Goal: Task Accomplishment & Management: Manage account settings

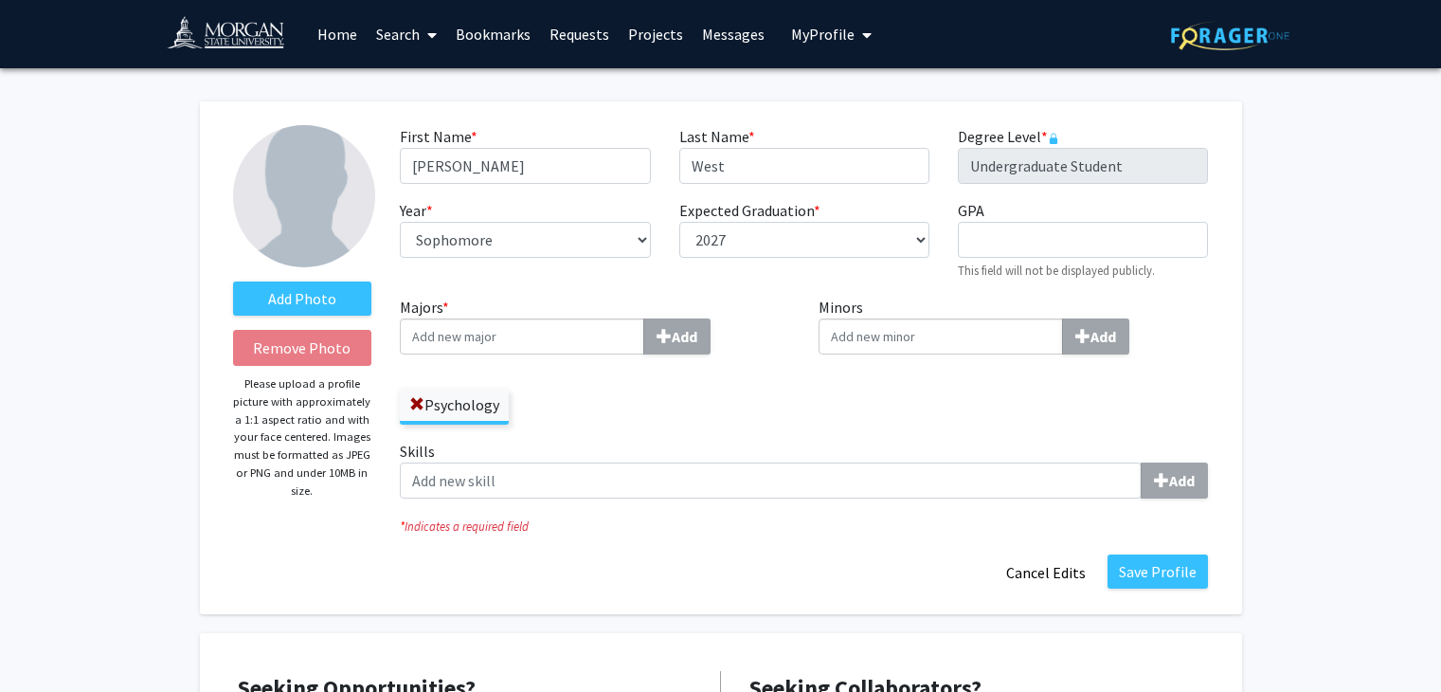
select select "sophomore"
select select "2027"
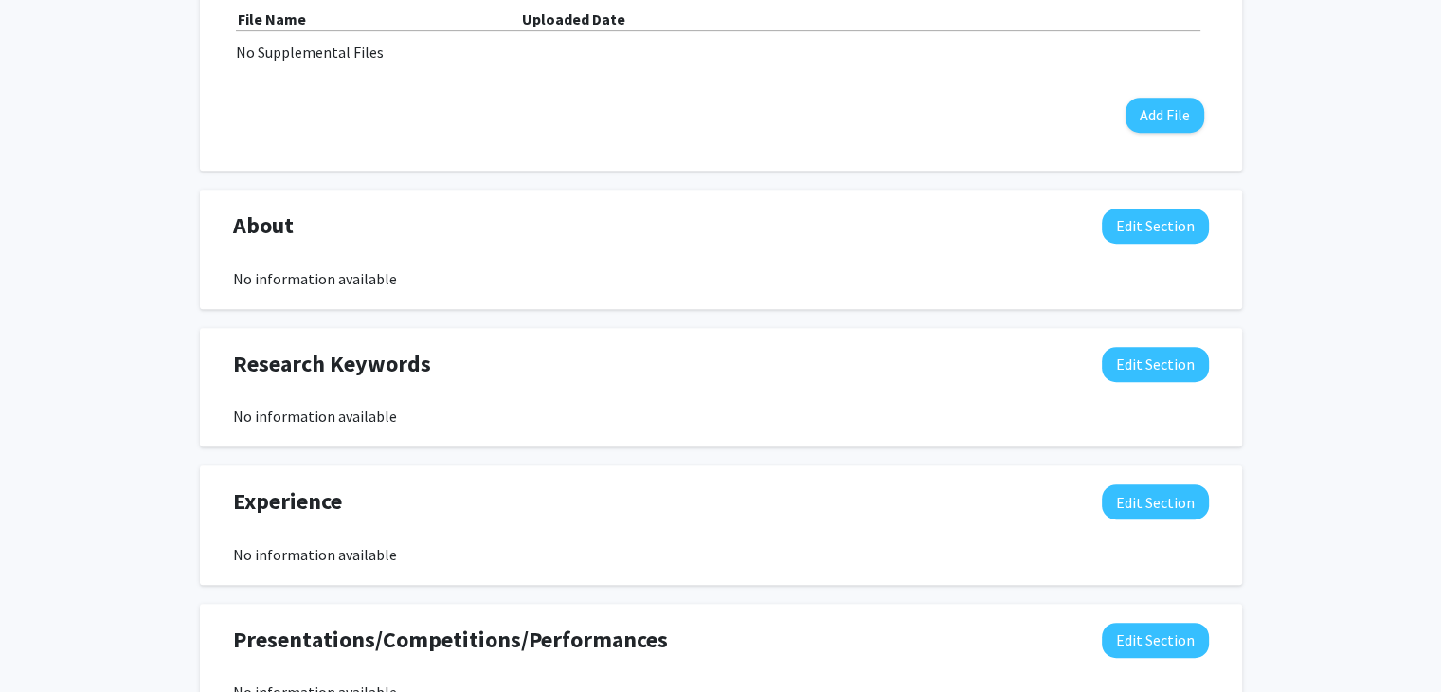
scroll to position [955, 0]
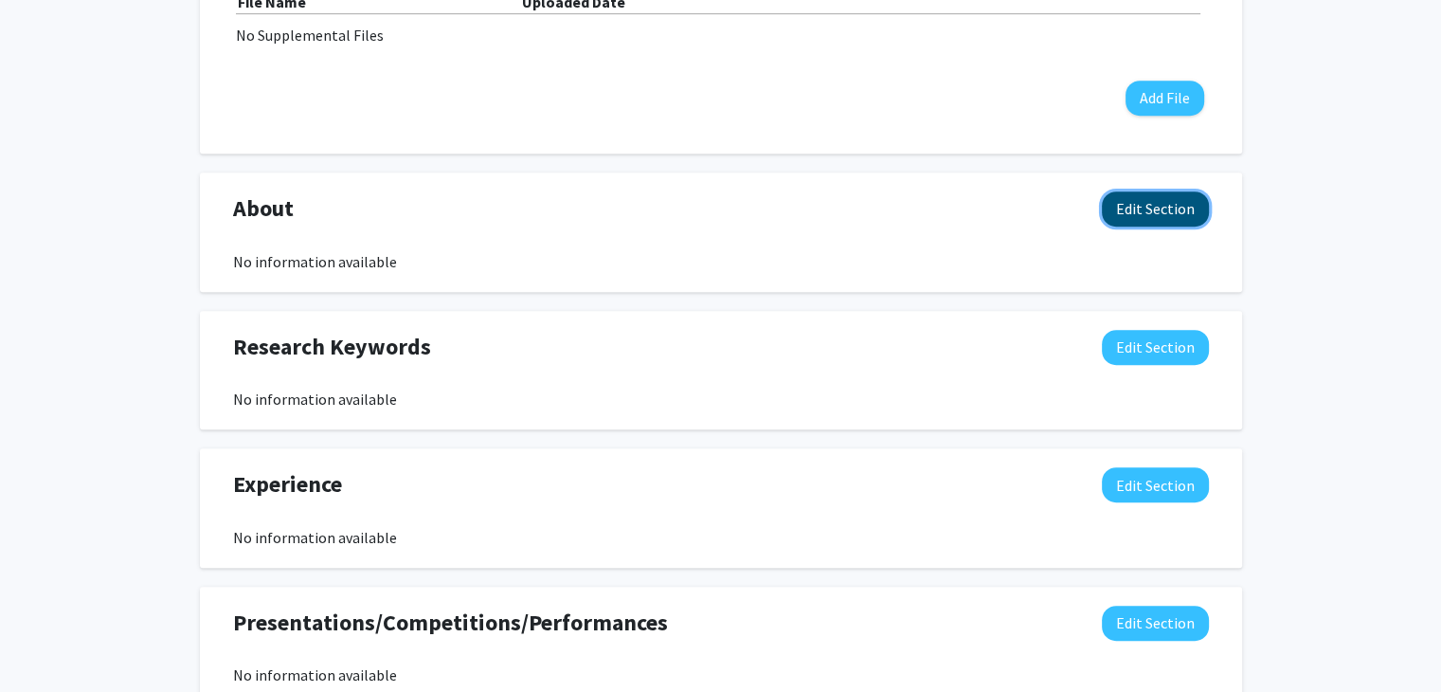
click at [1143, 202] on button "Edit Section" at bounding box center [1155, 208] width 107 height 35
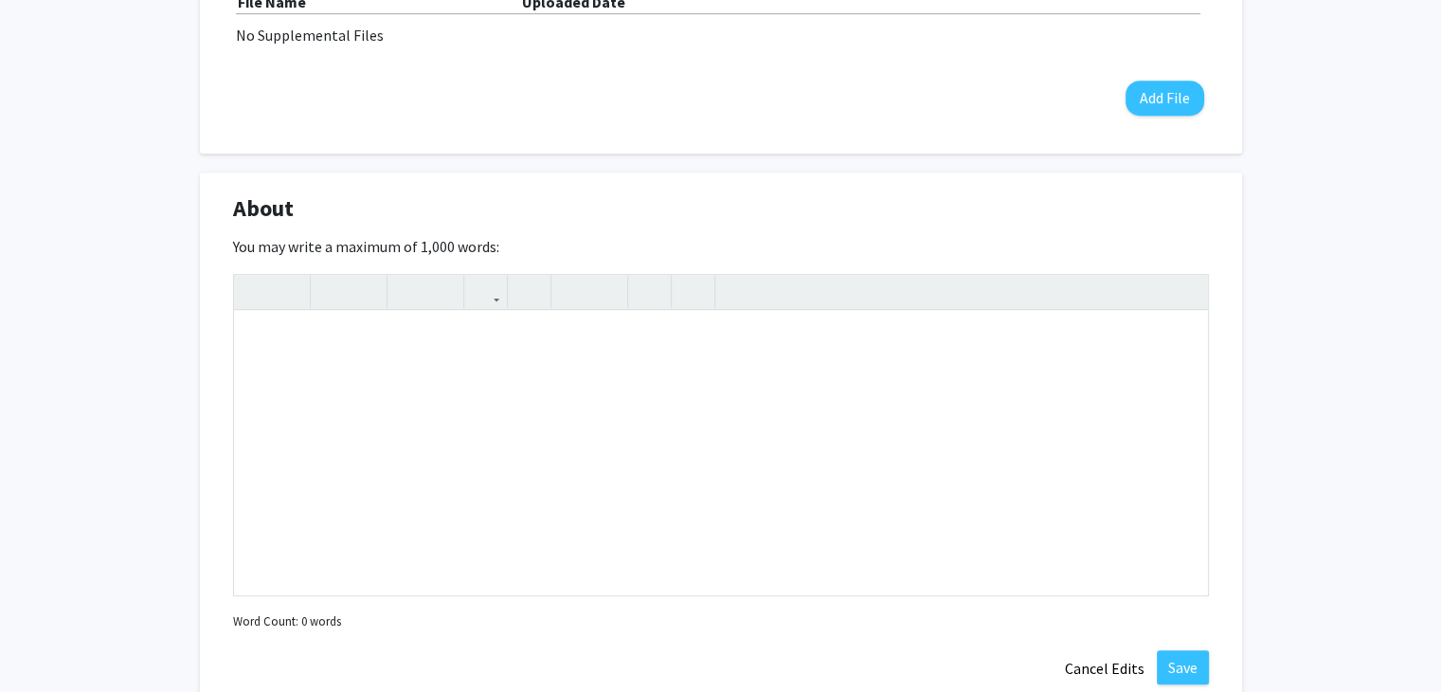
drag, startPoint x: 236, startPoint y: 244, endPoint x: 514, endPoint y: 245, distance: 278.6
click at [514, 245] on div "You may write a maximum of 1,000 words: Insert link Remove link Word Count: 0 w…" at bounding box center [721, 435] width 976 height 400
copy label "ou may write a maximum of 1,000 words:"
click at [1295, 337] on div "Add Photo Remove Photo Please upload a profile picture with approximately a 1:1…" at bounding box center [720, 284] width 1441 height 2343
click at [980, 383] on div "Note to users with screen readers: Please deactivate our accessibility plugin f…" at bounding box center [721, 453] width 974 height 284
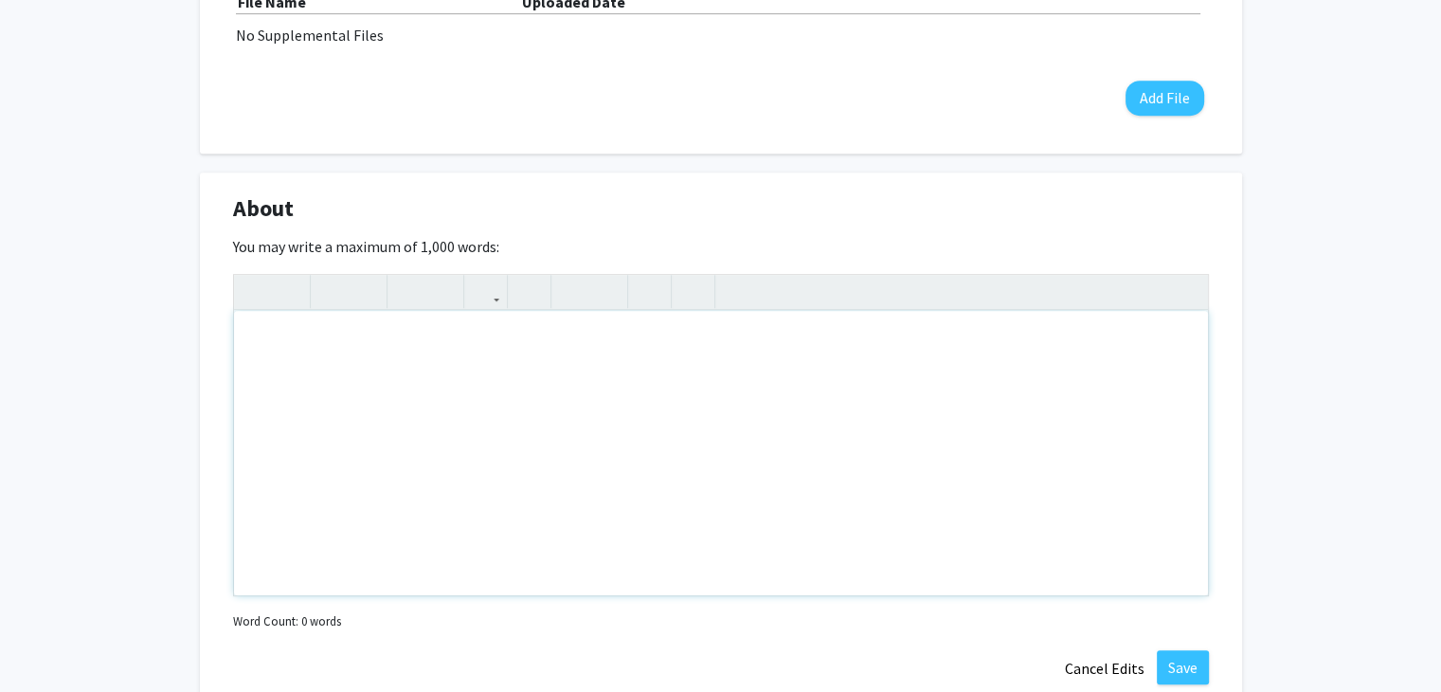
click at [925, 391] on div "Note to users with screen readers: Please deactivate our accessibility plugin f…" at bounding box center [721, 453] width 974 height 284
paste div "Note to users with screen readers: Please deactivate our accessibility plugin f…"
type textarea "<p>a psychology major, entrepreneur, and mental wellness advocate with a heart …"
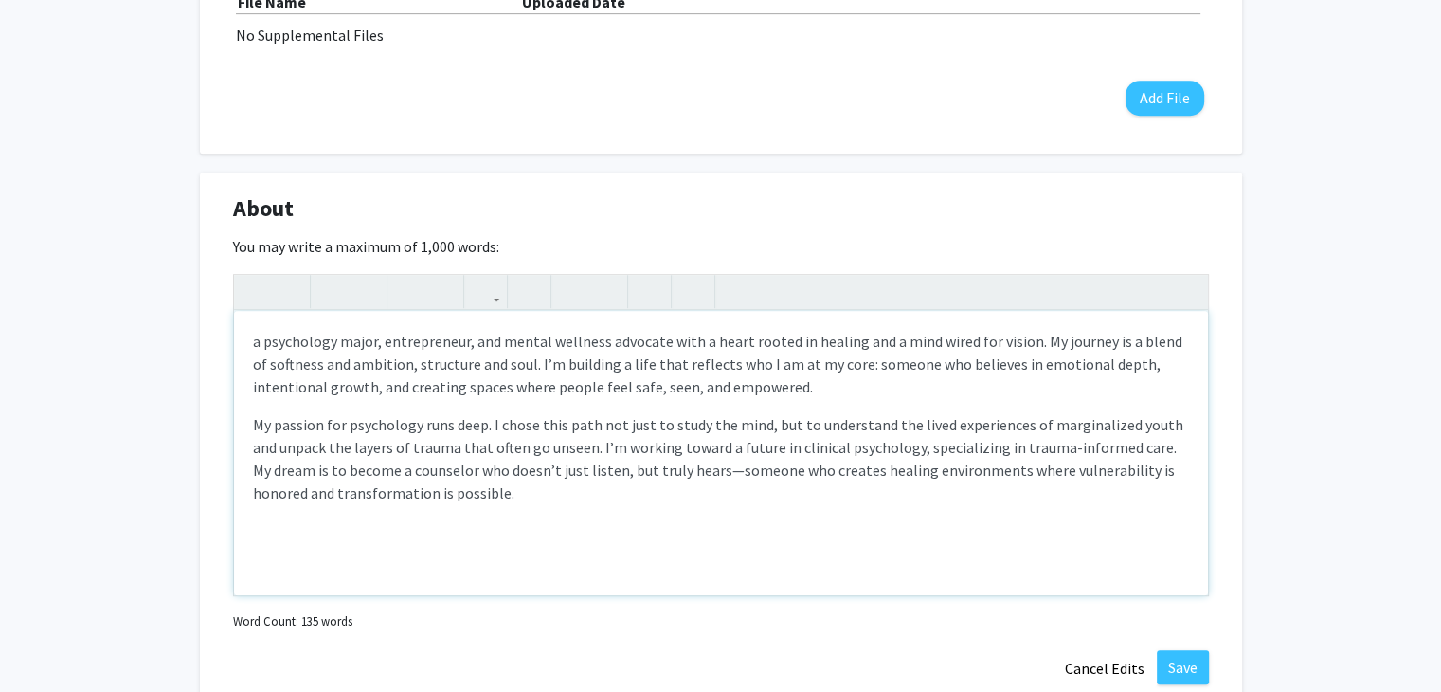
click at [668, 463] on p "My passion for psychology runs deep. I chose this path not just to study the mi…" at bounding box center [721, 458] width 936 height 91
click at [664, 463] on p "My passion for psychology runs deep. I chose this path not just to study the mi…" at bounding box center [721, 458] width 936 height 91
click at [471, 487] on p "My passion for psychology runs deep. I chose this path not just to study the mi…" at bounding box center [721, 458] width 936 height 91
click at [923, 493] on p "My passion for psychology runs deep. I chose this path not just to study the mi…" at bounding box center [721, 458] width 936 height 91
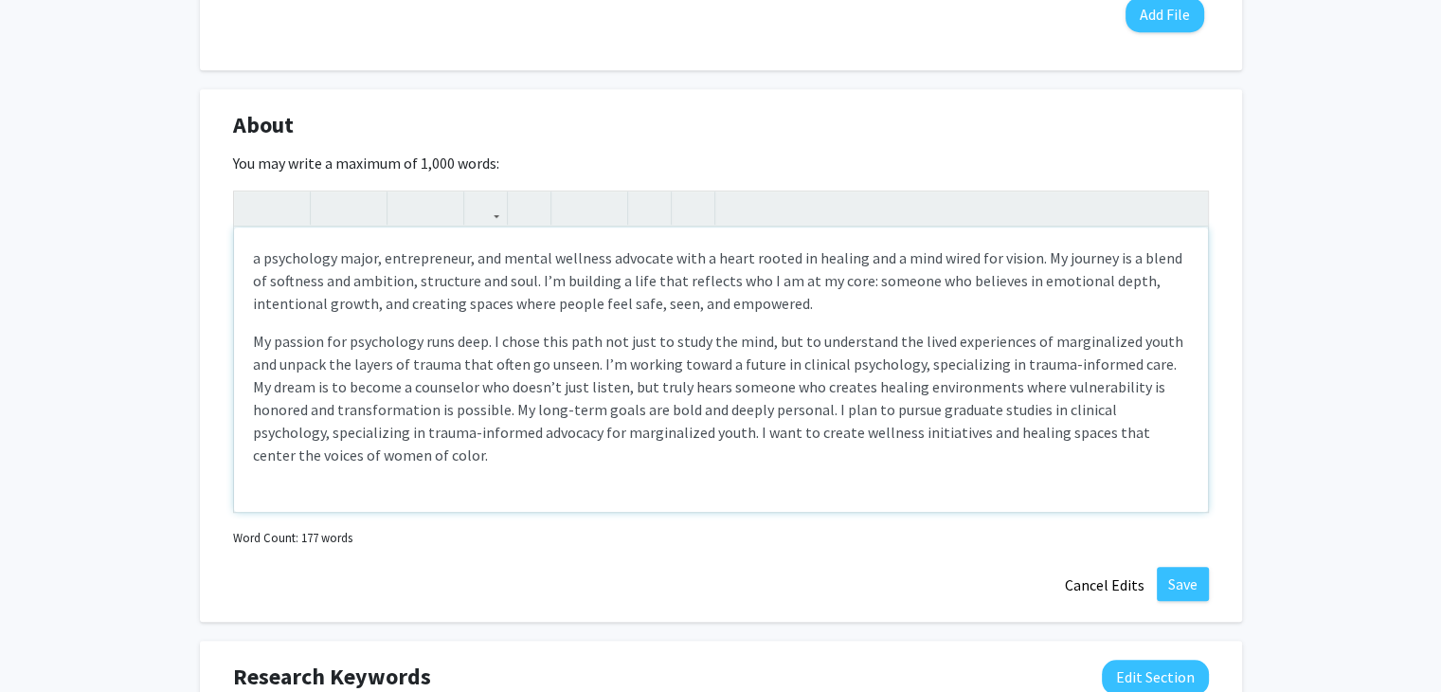
scroll to position [1041, 0]
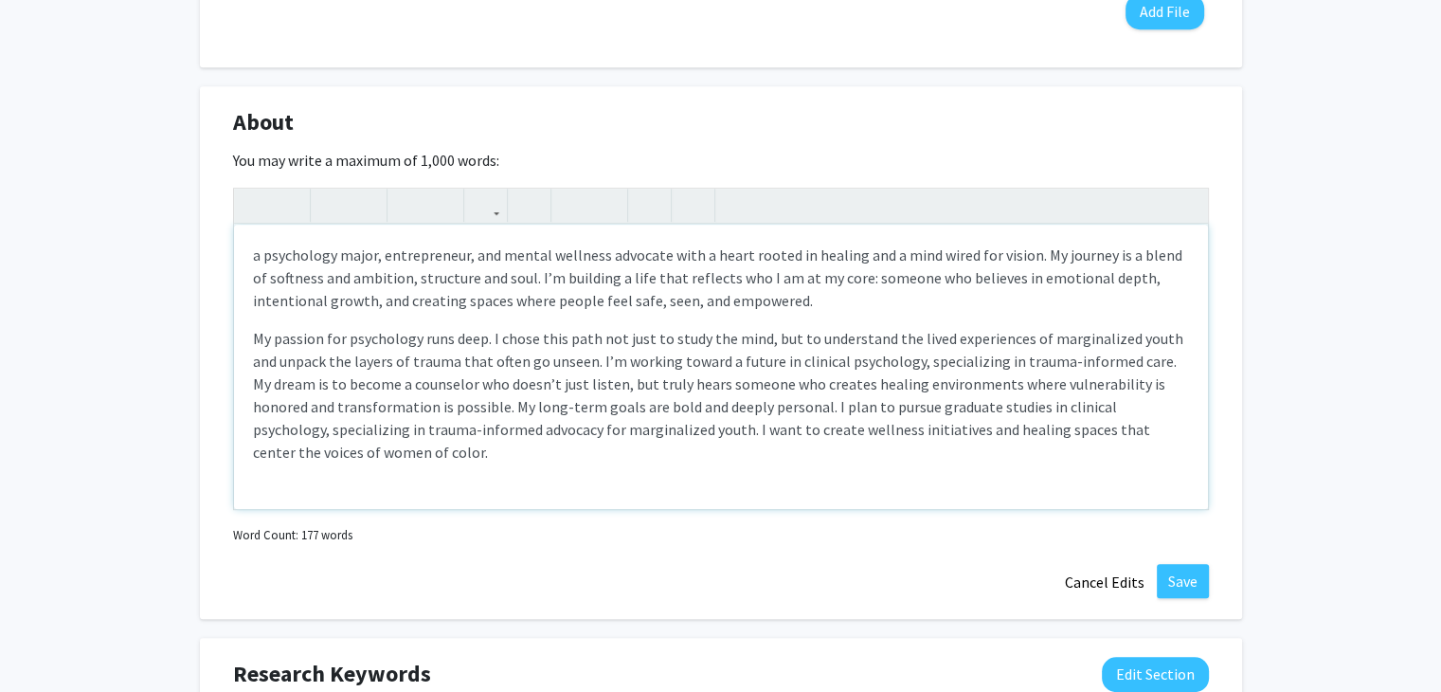
click at [250, 254] on div "a psychology major, entrepreneur, and mental wellness advocate with a heart roo…" at bounding box center [721, 367] width 974 height 284
click at [442, 252] on p "I'm [PERSON_NAME], a psychology major, entrepreneur, and mental wellness advoca…" at bounding box center [721, 278] width 936 height 68
click at [432, 457] on p "My passion for psychology runs deep. I chose this path not just to study the mi…" at bounding box center [721, 395] width 936 height 136
click at [915, 466] on div "I'm [PERSON_NAME], A psychology major, entrepreneur, and mental wellness advoca…" at bounding box center [721, 367] width 974 height 284
click at [644, 425] on p "My passion for psychology runs deep. I chose this path not just to study the mi…" at bounding box center [721, 395] width 936 height 136
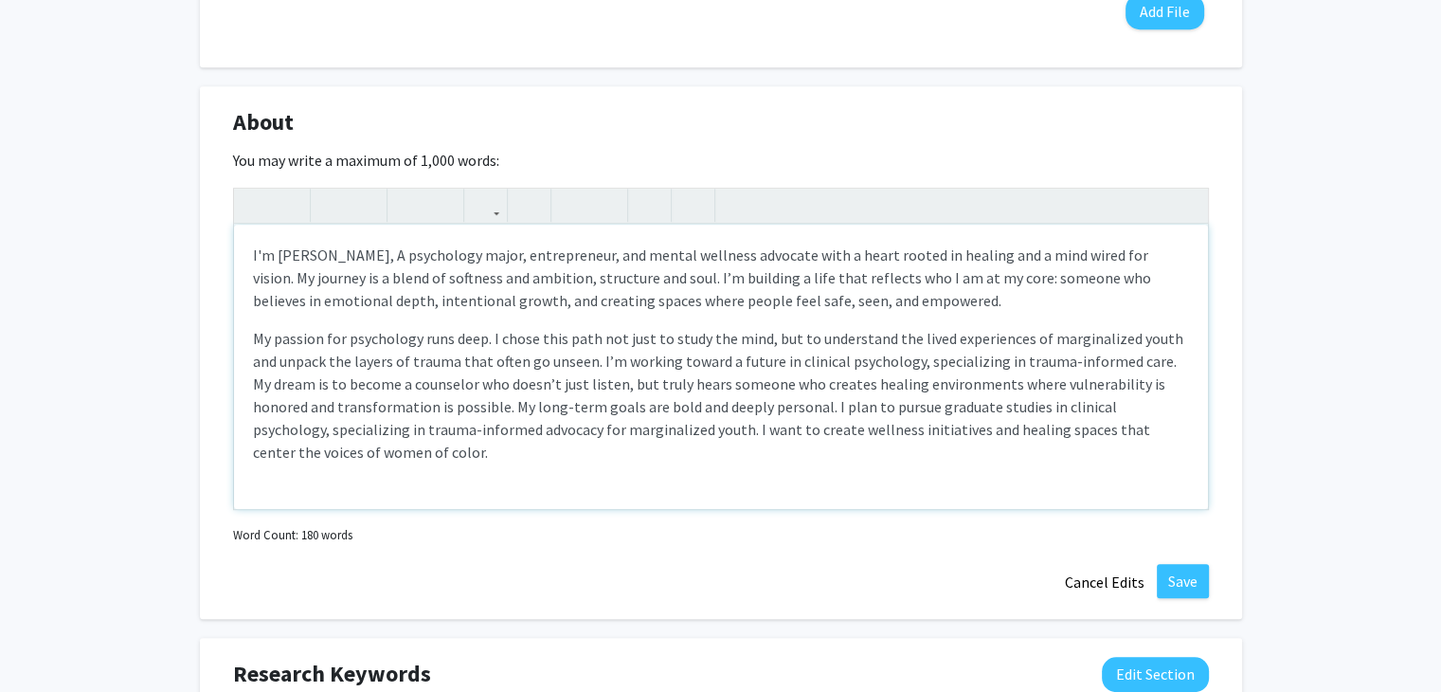
click at [447, 439] on p "My passion for psychology runs deep. I chose this path not just to study the mi…" at bounding box center [721, 395] width 936 height 136
click at [402, 444] on p "My passion for psychology runs deep. I chose this path not just to study the mi…" at bounding box center [721, 395] width 936 height 136
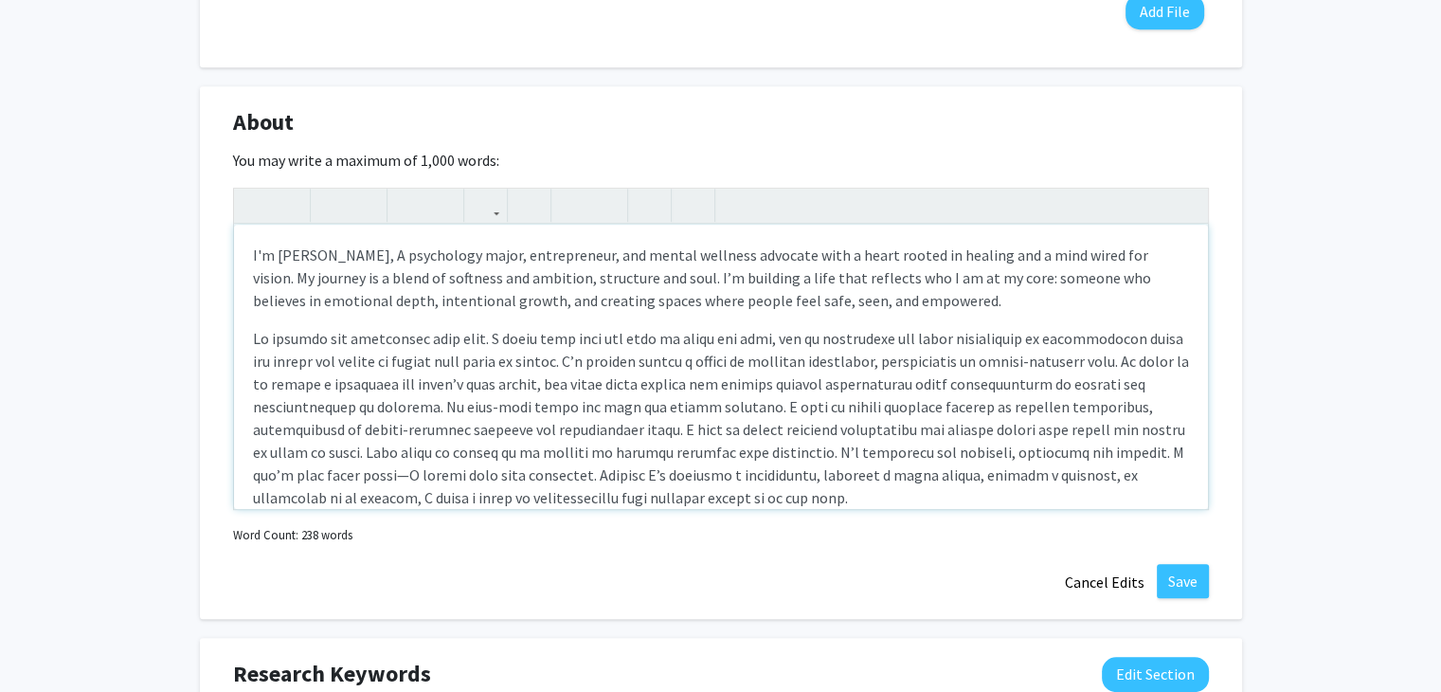
click at [364, 475] on p "Note to users with screen readers: Please deactivate our accessibility plugin f…" at bounding box center [721, 418] width 936 height 182
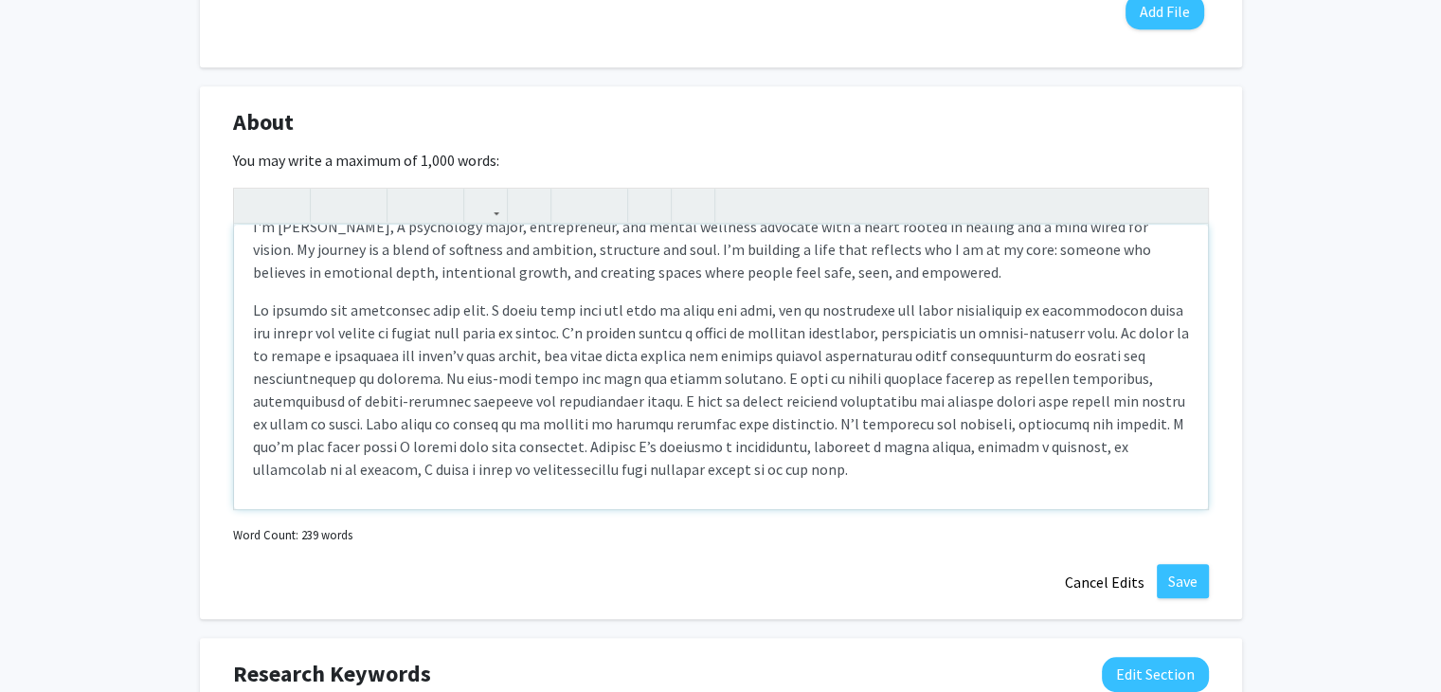
scroll to position [30, 0]
click at [756, 442] on p "Note to users with screen readers: Please deactivate our accessibility plugin f…" at bounding box center [721, 388] width 936 height 182
click at [765, 449] on p "Note to users with screen readers: Please deactivate our accessibility plugin f…" at bounding box center [721, 388] width 936 height 182
drag, startPoint x: 765, startPoint y: 449, endPoint x: 699, endPoint y: 441, distance: 65.9
click at [699, 441] on p "Note to users with screen readers: Please deactivate our accessibility plugin f…" at bounding box center [721, 388] width 936 height 182
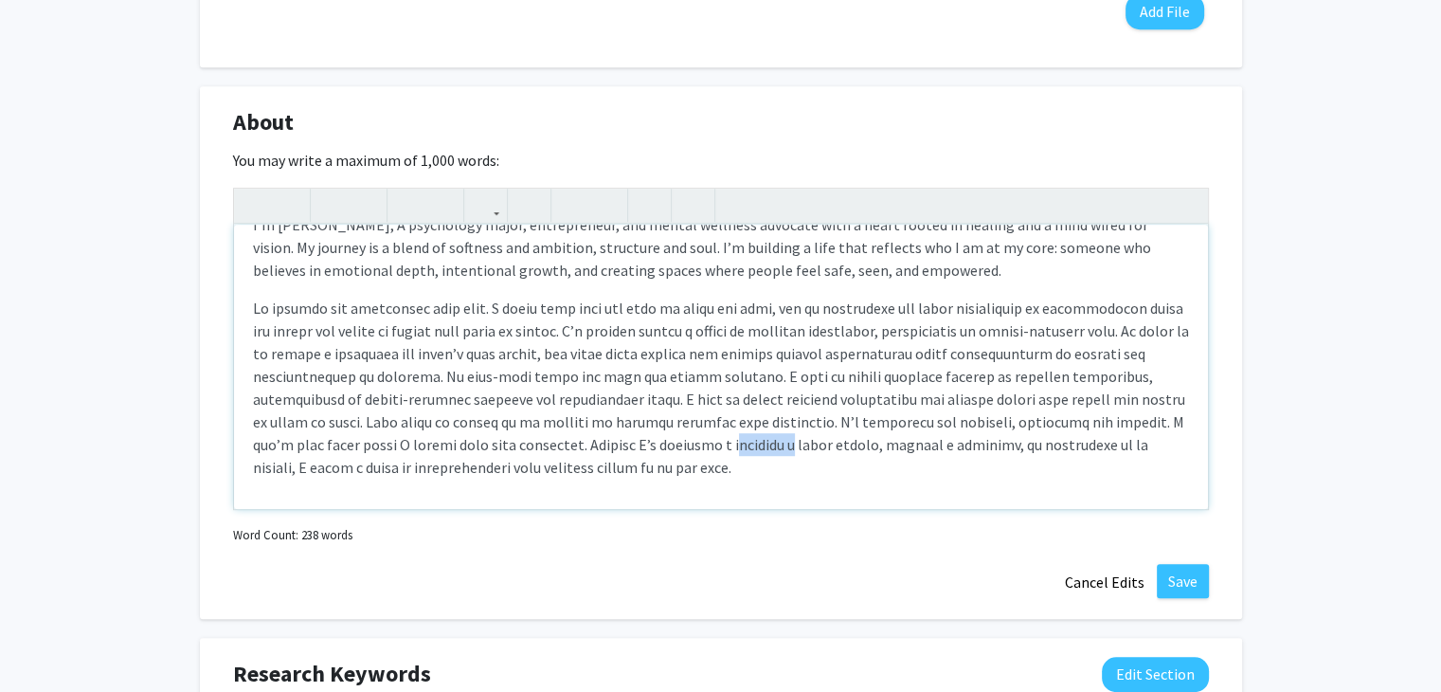
drag, startPoint x: 740, startPoint y: 442, endPoint x: 687, endPoint y: 443, distance: 53.1
click at [687, 443] on p "Note to users with screen readers: Please deactivate our accessibility plugin f…" at bounding box center [721, 388] width 936 height 182
click at [618, 481] on div "I'm [PERSON_NAME], A psychology major, entrepreneur, and mental wellness advoca…" at bounding box center [721, 367] width 974 height 284
click at [600, 474] on p "Note to users with screen readers: Please deactivate our accessibility plugin f…" at bounding box center [721, 388] width 936 height 182
click at [256, 306] on p "Note to users with screen readers: Please deactivate our accessibility plugin f…" at bounding box center [721, 388] width 936 height 182
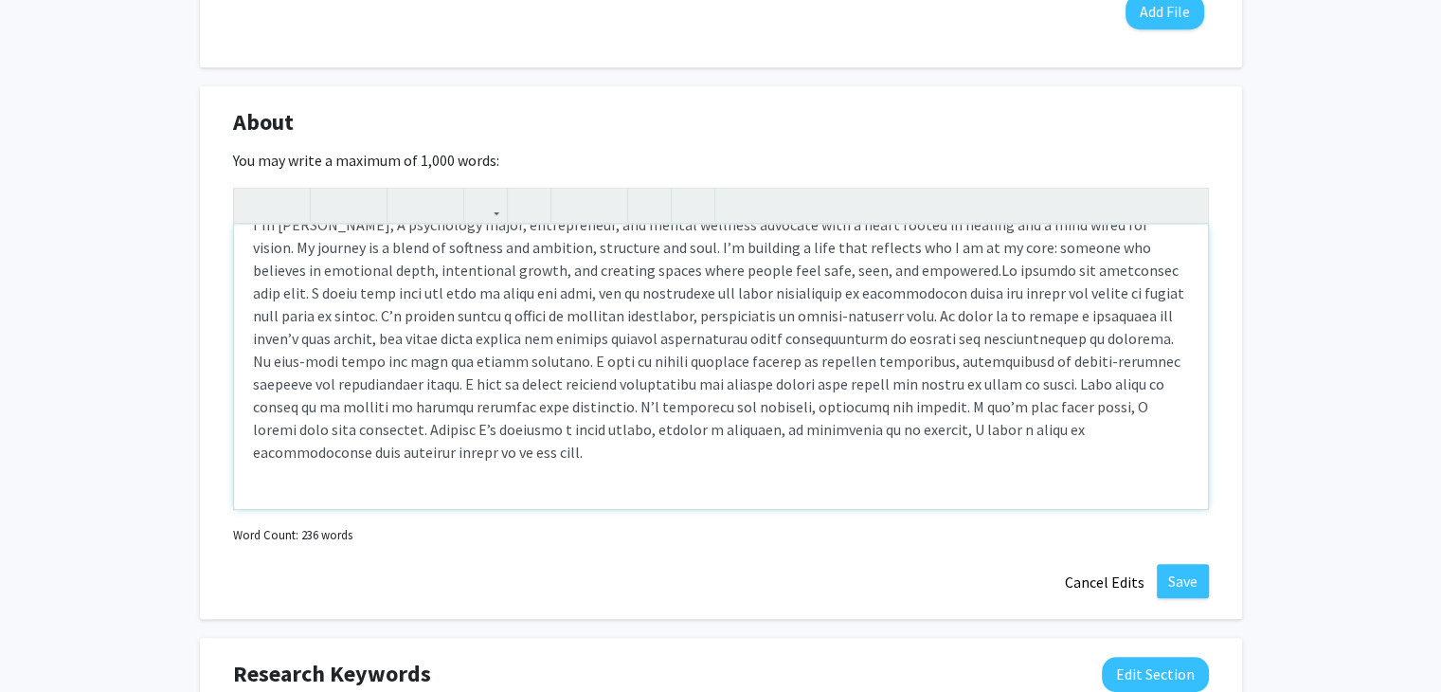
scroll to position [0, 0]
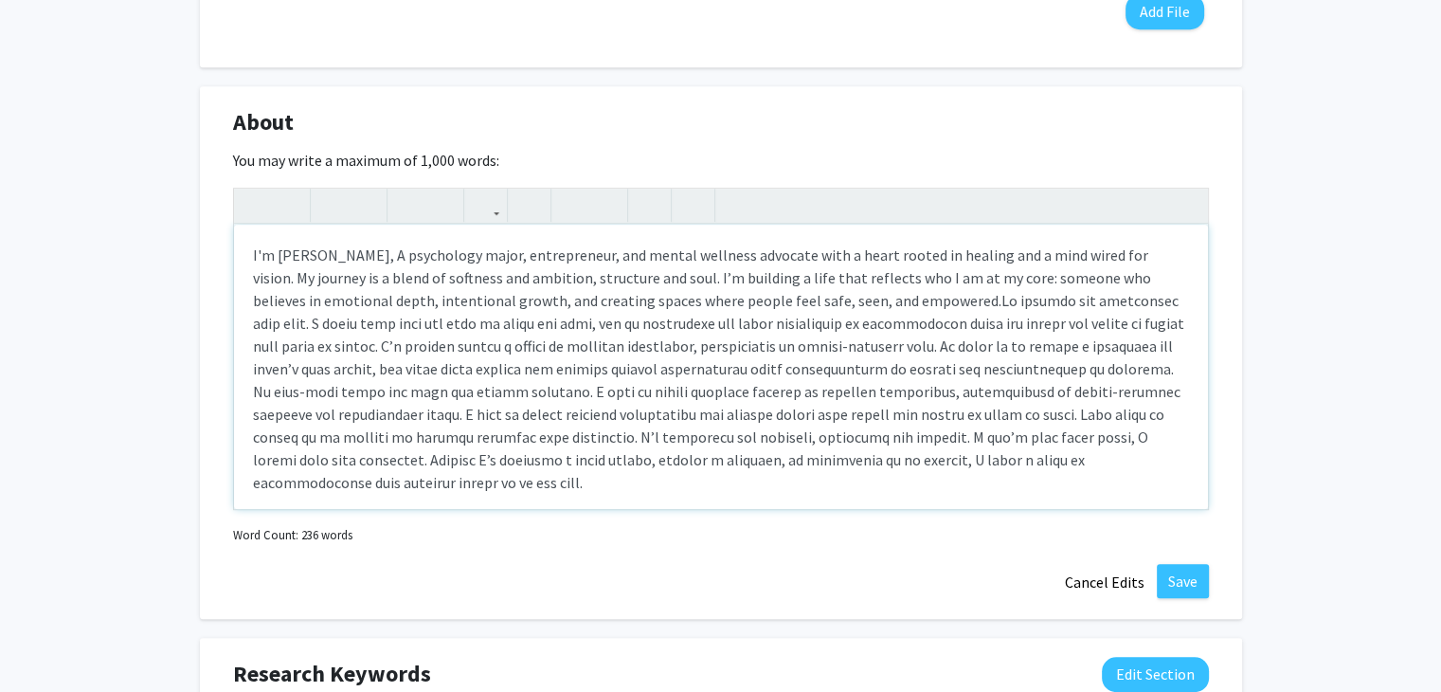
type textarea "<l>I'd Sitametco-Adipisci Elit, S doeiusmodt incid, utlaboreetdo, mag aliqua en…"
click at [743, 490] on p "I'm [PERSON_NAME], A psychology major, entrepreneur, and mental wellness advoca…" at bounding box center [721, 369] width 936 height 250
click at [700, 486] on p "I'm [PERSON_NAME], A psychology major, entrepreneur, and mental wellness advoca…" at bounding box center [721, 369] width 936 height 250
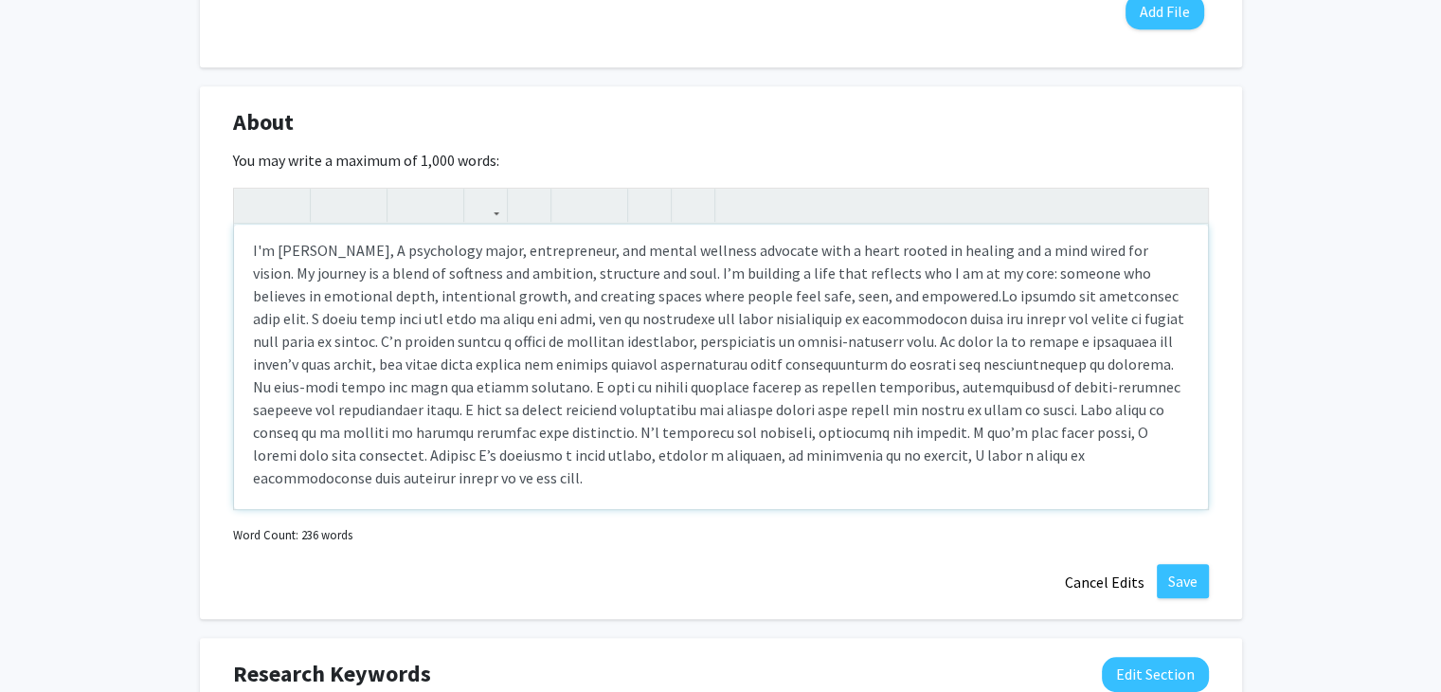
drag, startPoint x: 700, startPoint y: 486, endPoint x: 245, endPoint y: 244, distance: 515.4
click at [245, 244] on div "I'm [PERSON_NAME], A psychology major, entrepreneur, and mental wellness advoca…" at bounding box center [721, 367] width 974 height 284
copy p "I'm"
click at [1122, 494] on div "I'm [PERSON_NAME], A psychology major, entrepreneur, and mental wellness advoca…" at bounding box center [721, 367] width 974 height 284
click at [1073, 468] on p "I'm [PERSON_NAME], A psychology major, entrepreneur, and mental wellness advoca…" at bounding box center [721, 364] width 936 height 250
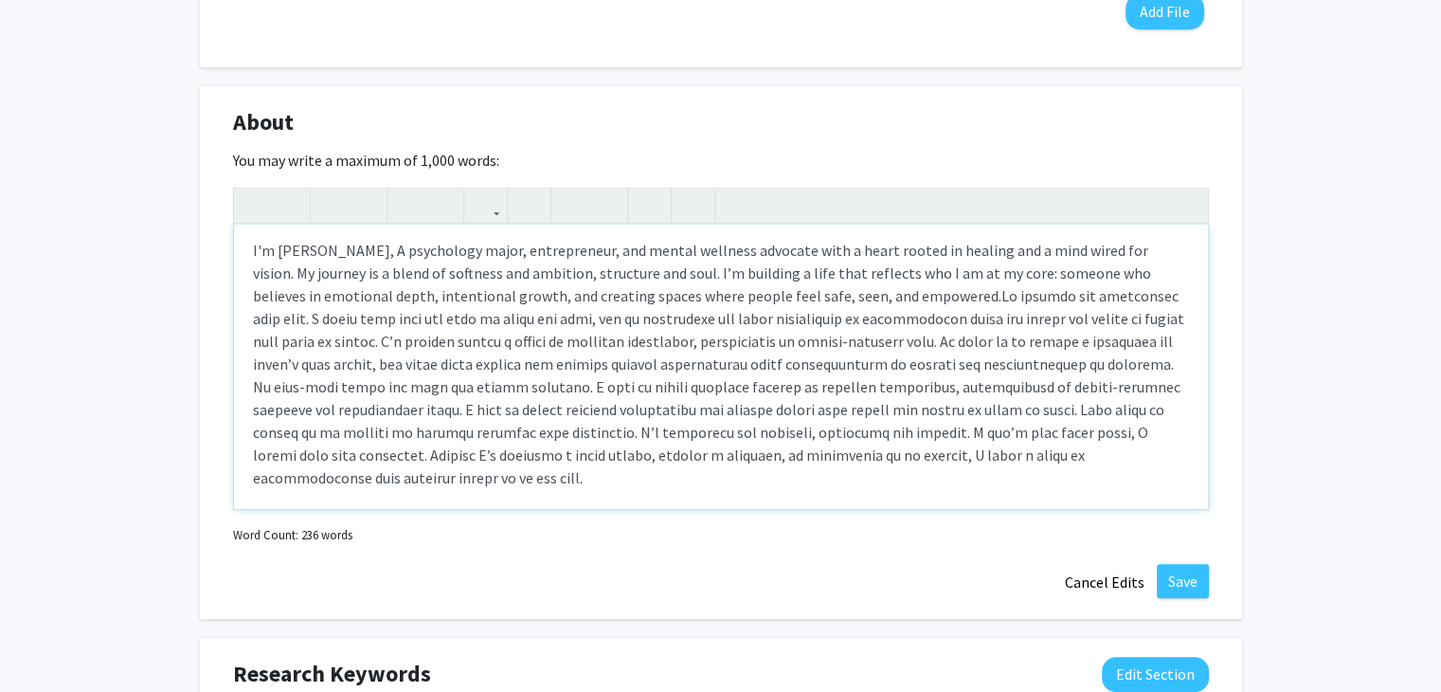
drag, startPoint x: 529, startPoint y: 475, endPoint x: 243, endPoint y: 238, distance: 371.5
click at [243, 238] on div "I'm [PERSON_NAME], A psychology major, entrepreneur, and mental wellness advoca…" at bounding box center [721, 367] width 974 height 284
copy p "L'i Dolorsita-Consecte Adip, E seddoeiusm tempo, incididuntut, lab etdolo magna…"
click at [1185, 581] on button "Save" at bounding box center [1183, 581] width 52 height 34
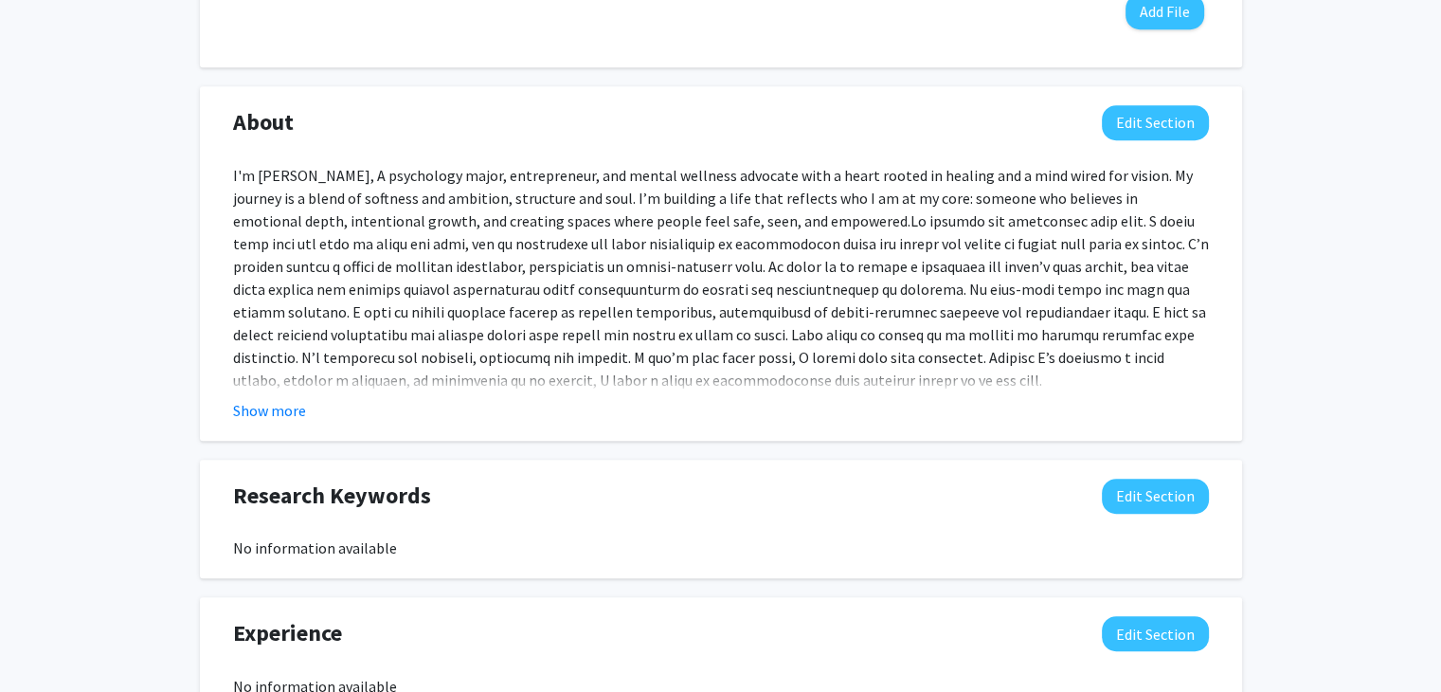
select select "sophomore"
select select "2027"
click at [1126, 486] on button "Edit Section" at bounding box center [1155, 495] width 107 height 35
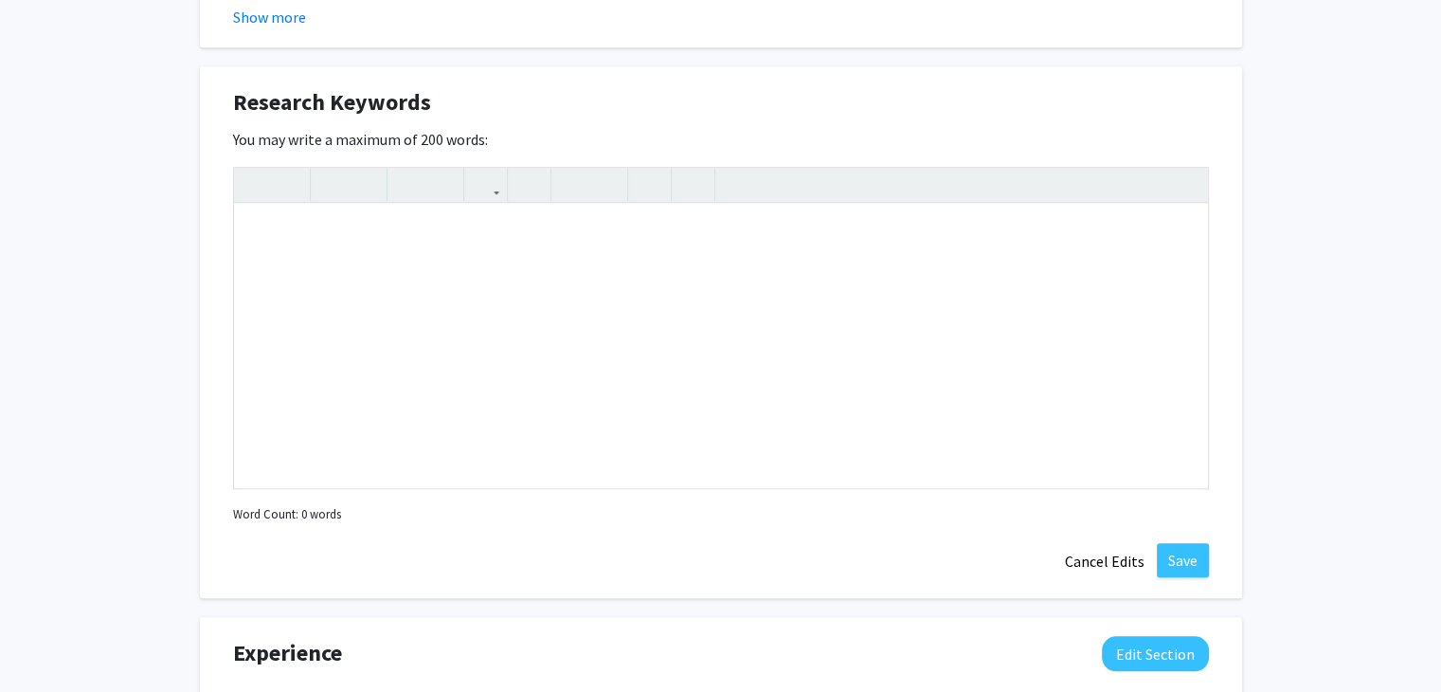
scroll to position [1435, 0]
click at [1116, 550] on button "Cancel Edits" at bounding box center [1105, 560] width 104 height 36
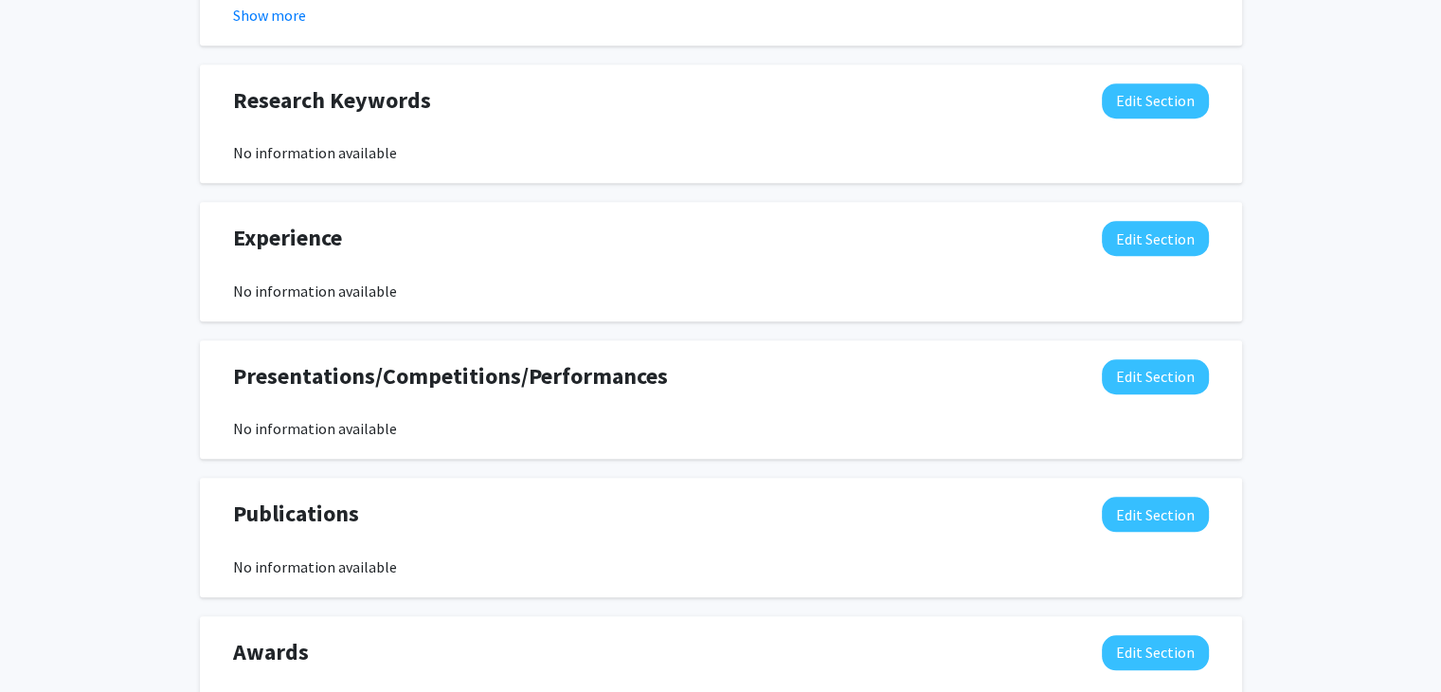
scroll to position [1597, 0]
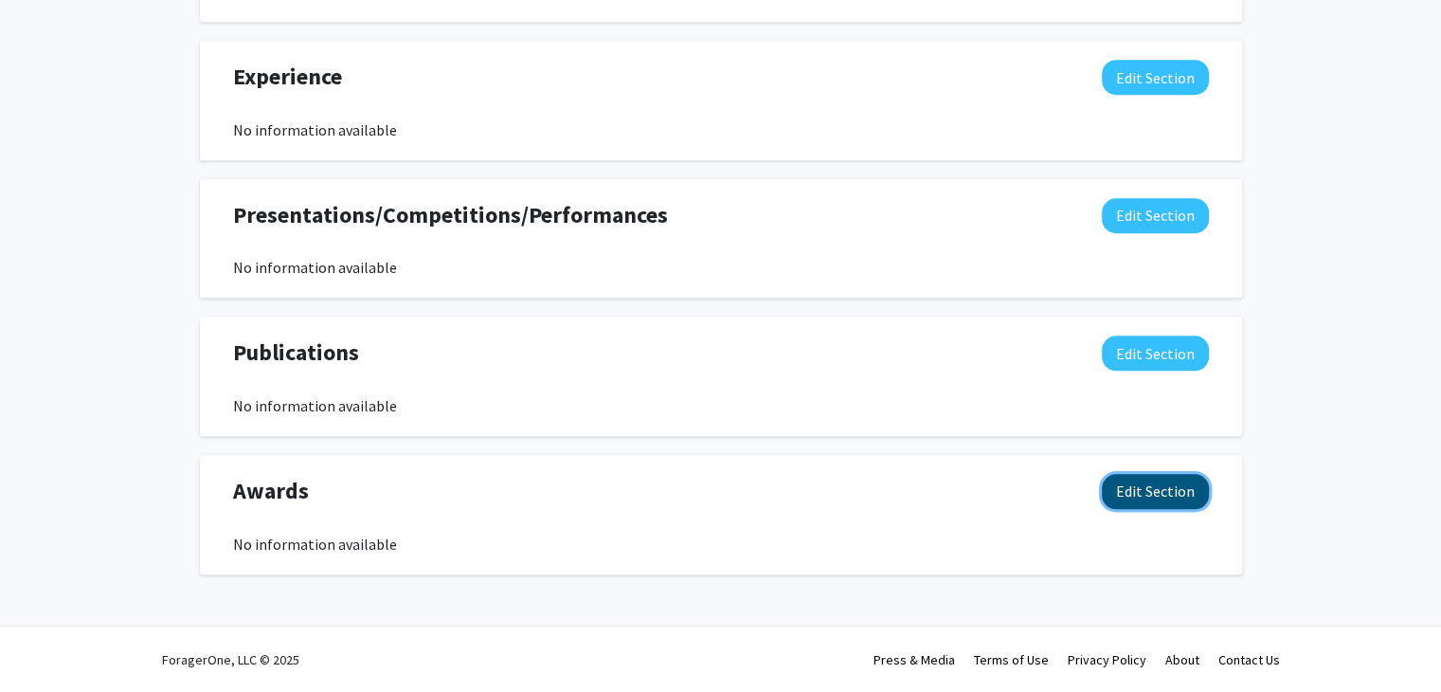
click at [1141, 494] on button "Edit Section" at bounding box center [1155, 491] width 107 height 35
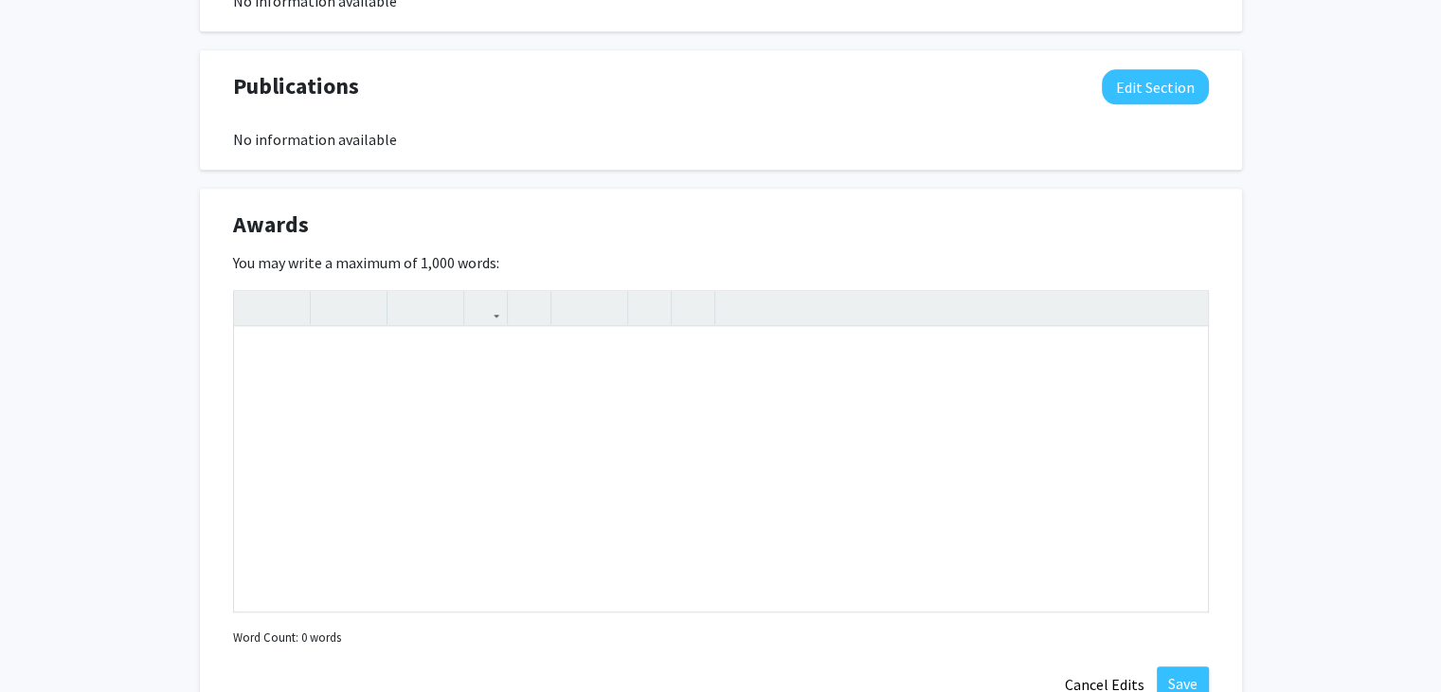
scroll to position [1874, 0]
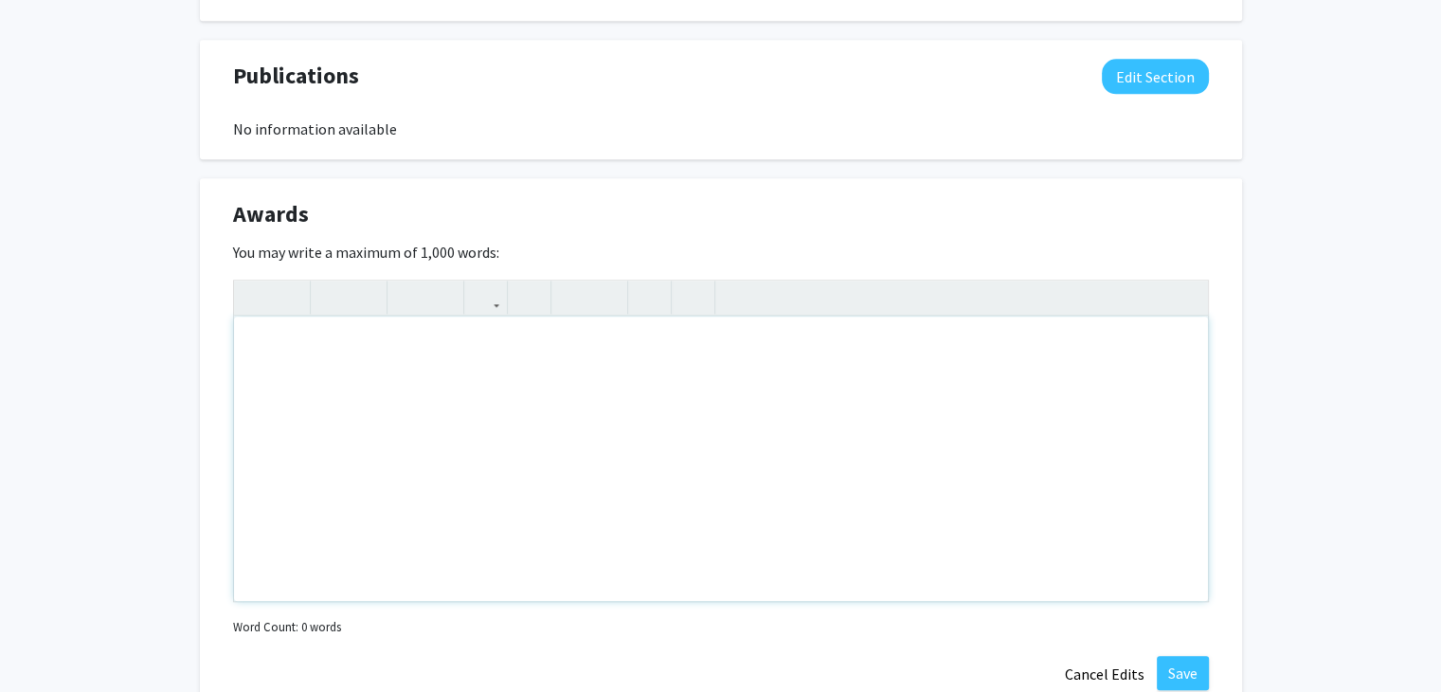
click at [807, 417] on div "Note to users with screen readers: Please deactivate our accessibility plugin f…" at bounding box center [721, 458] width 974 height 284
click at [948, 399] on div "Note to users with screen readers: Please deactivate our accessibility plugin f…" at bounding box center [721, 458] width 974 height 284
click at [690, 356] on div "In high school, I didn't just get many rewards for my academics" at bounding box center [721, 458] width 974 height 284
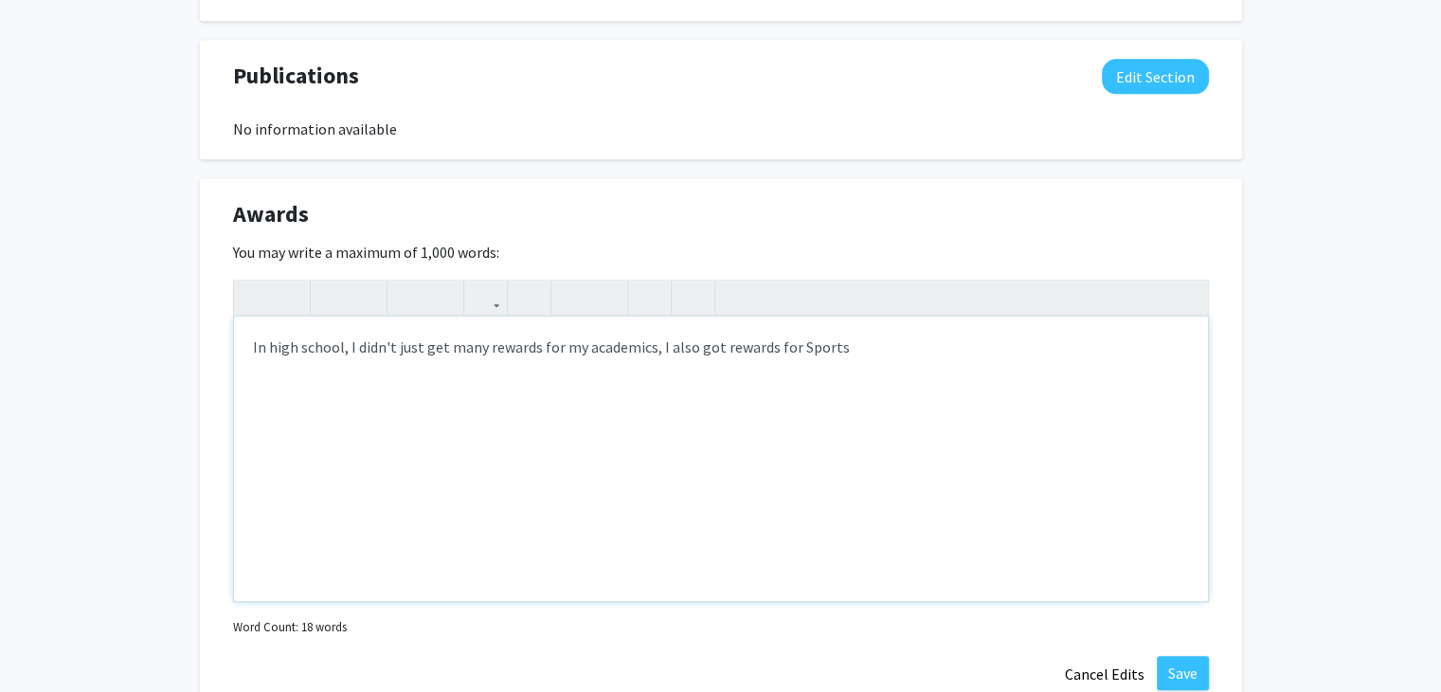
click at [872, 351] on div "In high school, I didn't just get many rewards for my academics, I also got rew…" at bounding box center [721, 458] width 974 height 284
type textarea "In high school, I didn't just get many rewards for my academics, I also got rew…"
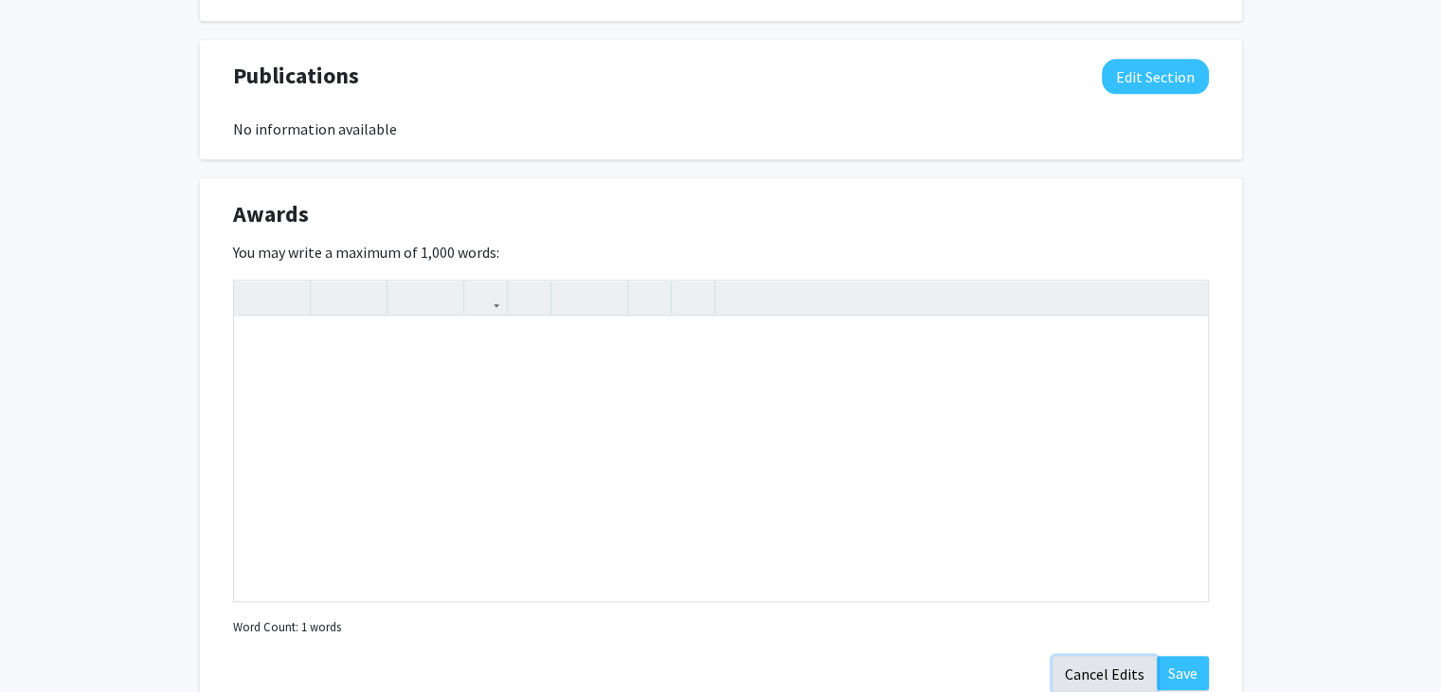
click at [1107, 672] on button "Cancel Edits" at bounding box center [1105, 674] width 104 height 36
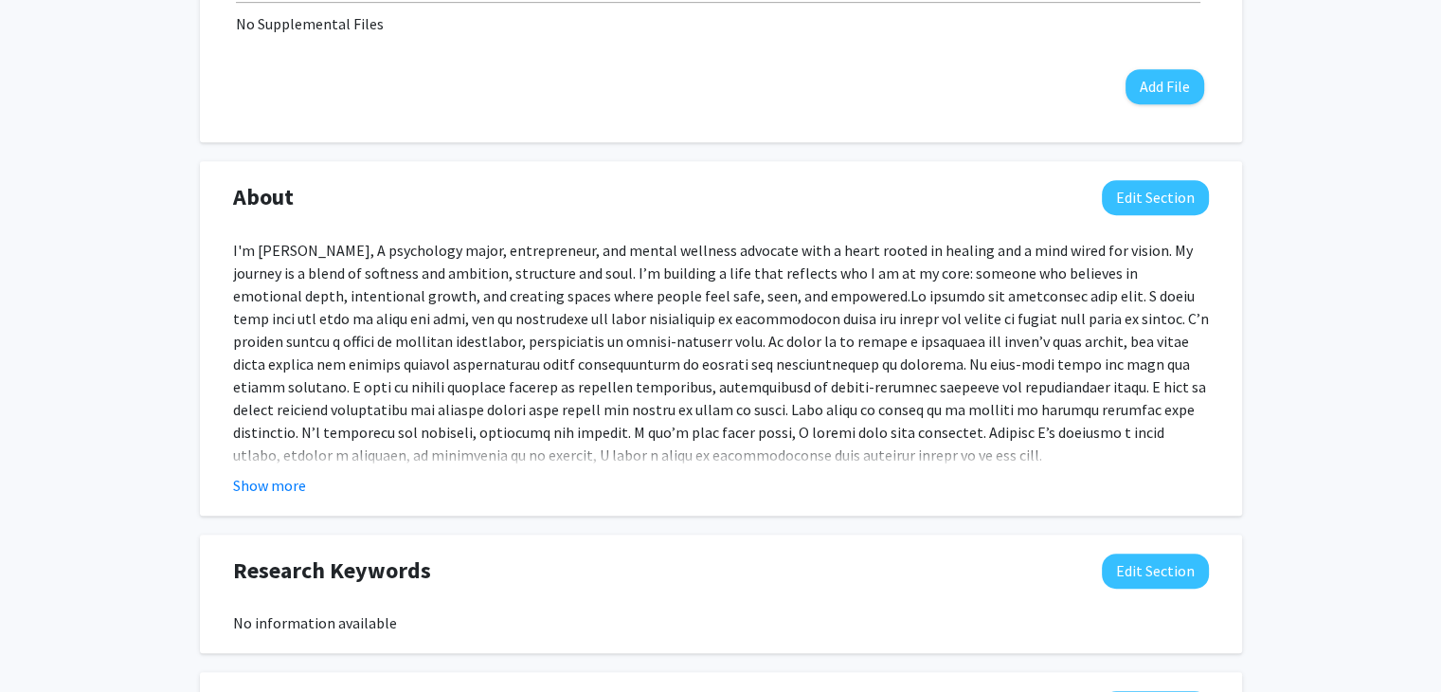
scroll to position [967, 0]
click at [286, 482] on button "Show more" at bounding box center [269, 484] width 73 height 23
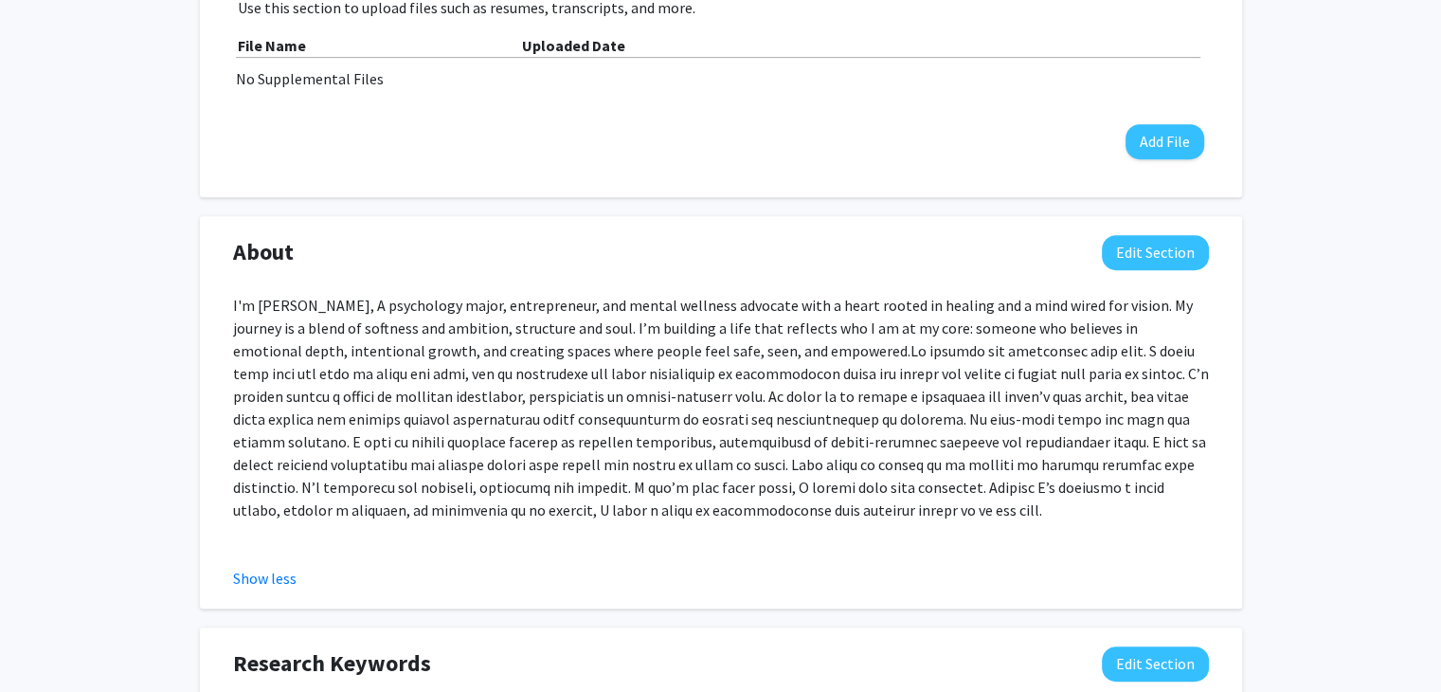
scroll to position [898, 0]
